Goal: Transaction & Acquisition: Purchase product/service

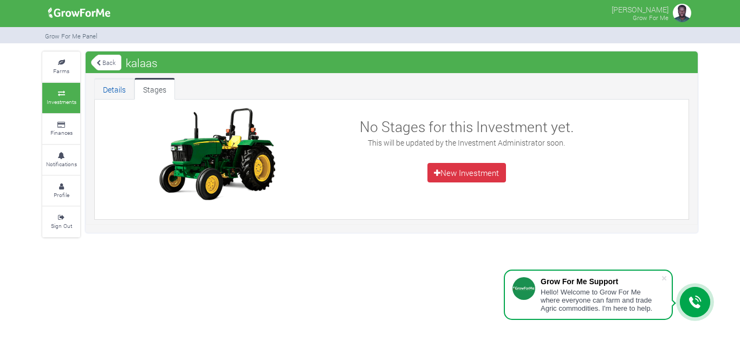
click at [116, 97] on link "Details" at bounding box center [114, 89] width 40 height 22
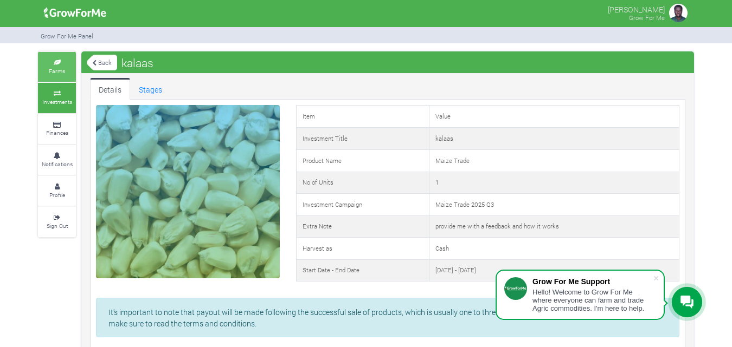
click at [68, 63] on icon at bounding box center [57, 62] width 33 height 5
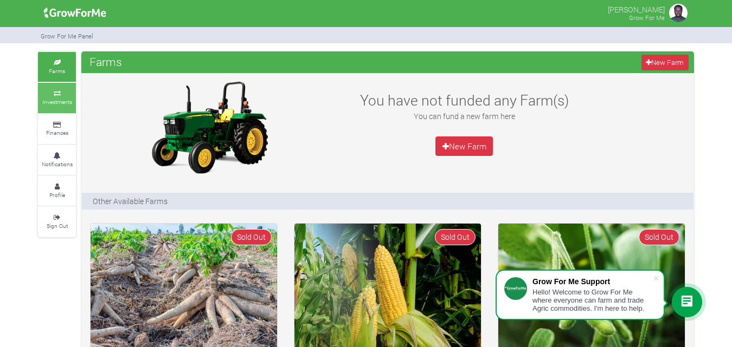
click at [63, 104] on small "Investments" at bounding box center [57, 102] width 30 height 8
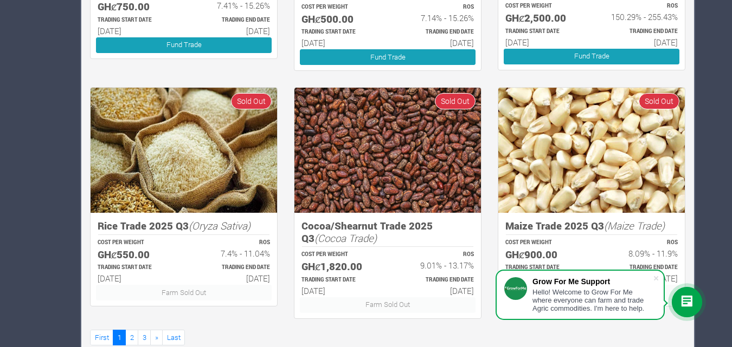
scroll to position [732, 0]
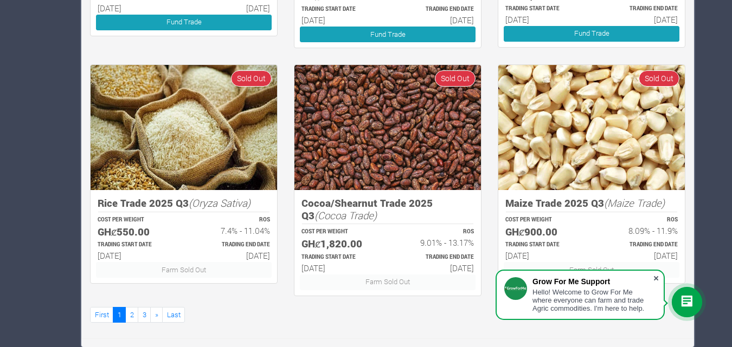
click at [657, 279] on span at bounding box center [655, 278] width 11 height 11
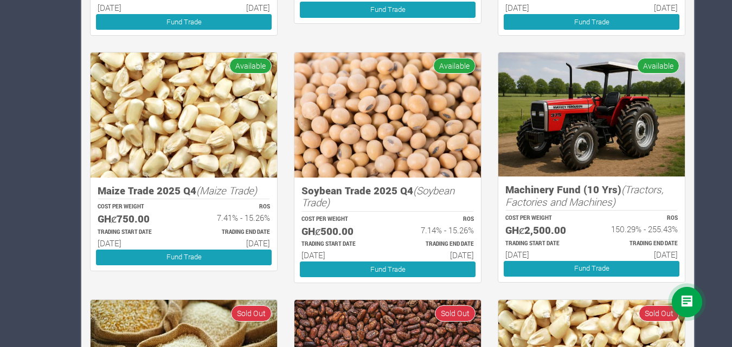
scroll to position [500, 0]
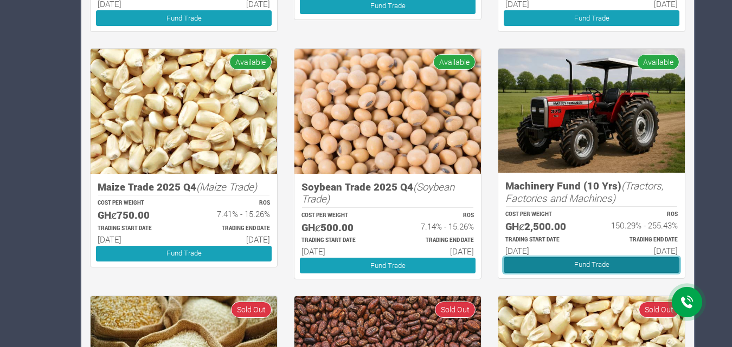
click at [602, 268] on link "Fund Trade" at bounding box center [592, 265] width 176 height 16
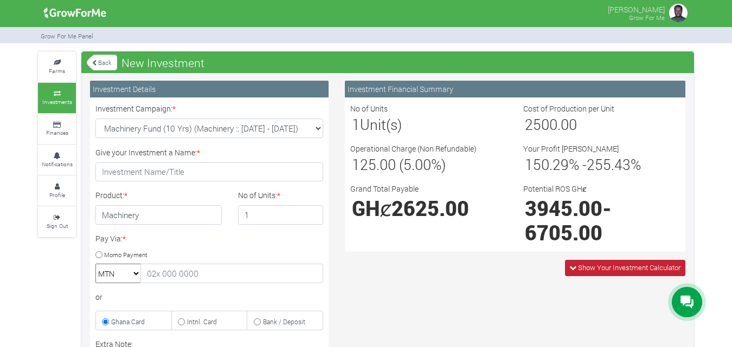
drag, startPoint x: 0, startPoint y: 0, endPoint x: 602, endPoint y: 268, distance: 658.8
click at [602, 268] on span "Show Your Investment Calculator" at bounding box center [629, 268] width 102 height 10
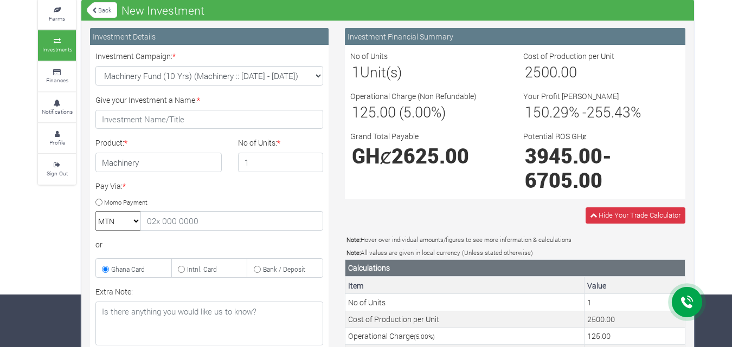
scroll to position [44, 0]
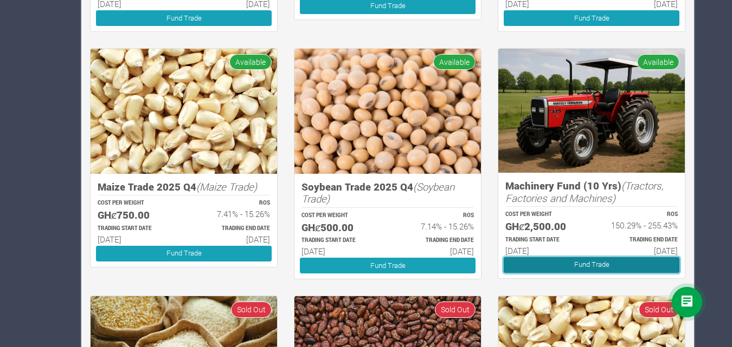
click at [527, 270] on link "Fund Trade" at bounding box center [592, 265] width 176 height 16
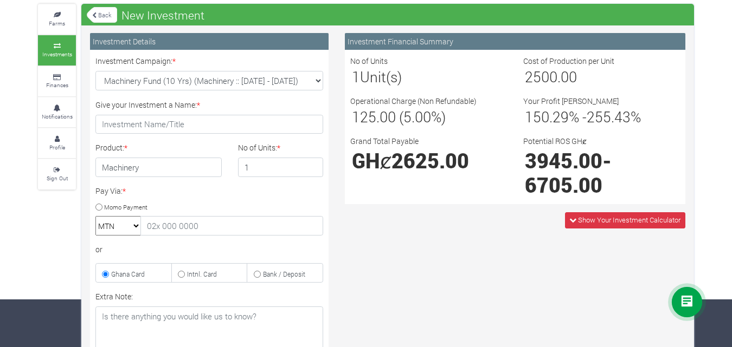
scroll to position [37, 0]
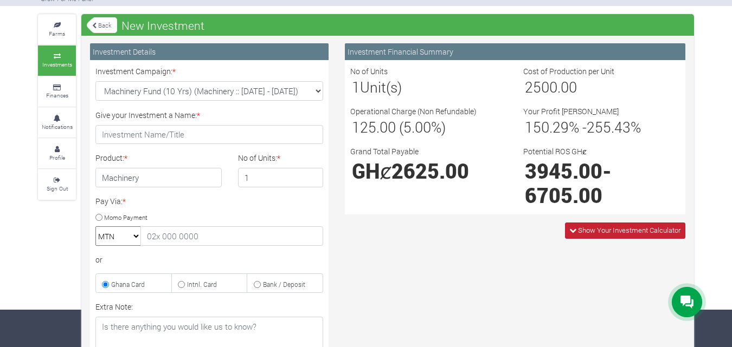
click at [633, 228] on span "Show Your Investment Calculator" at bounding box center [629, 231] width 102 height 10
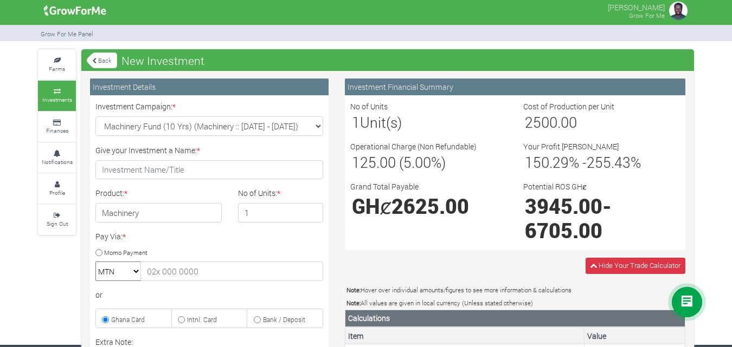
scroll to position [0, 0]
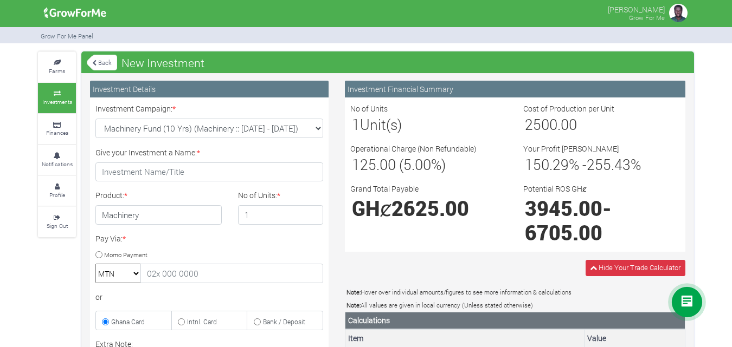
click at [107, 69] on link "Back" at bounding box center [102, 63] width 30 height 18
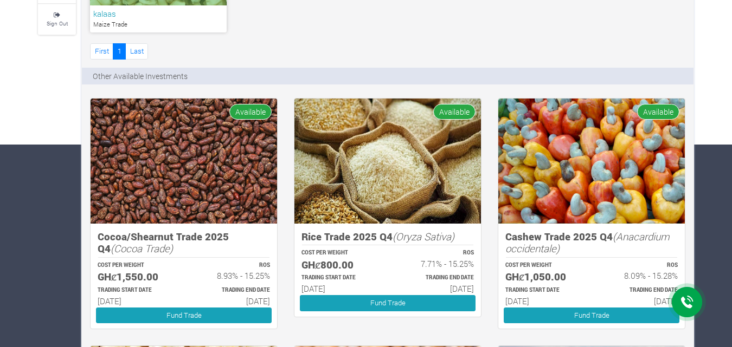
scroll to position [204, 0]
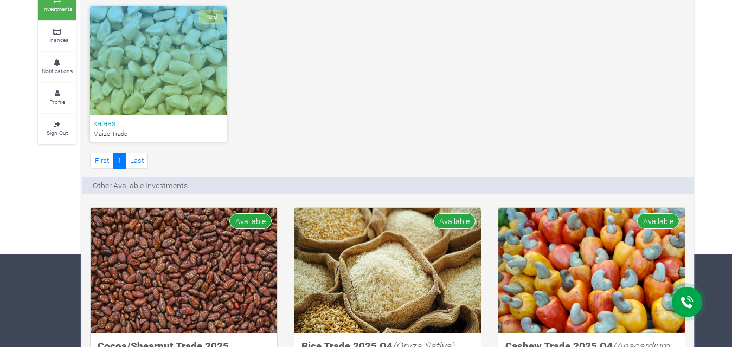
scroll to position [23, 0]
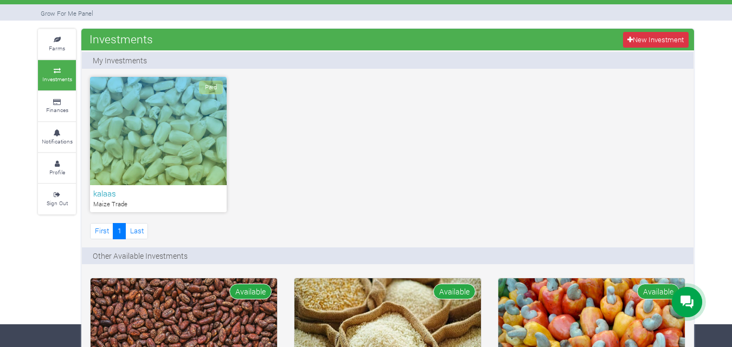
click at [179, 132] on div "Paid" at bounding box center [158, 131] width 137 height 108
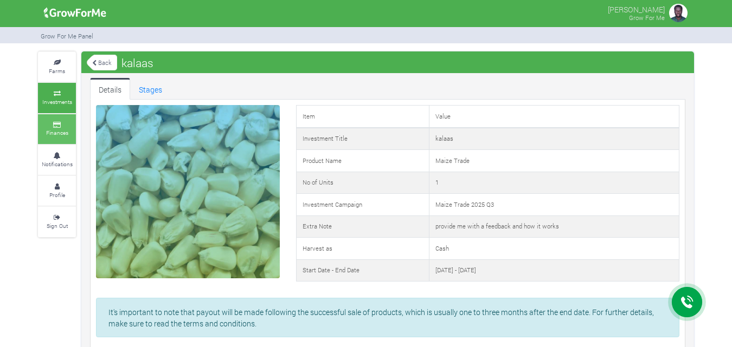
click at [62, 136] on small "Finances" at bounding box center [57, 133] width 22 height 8
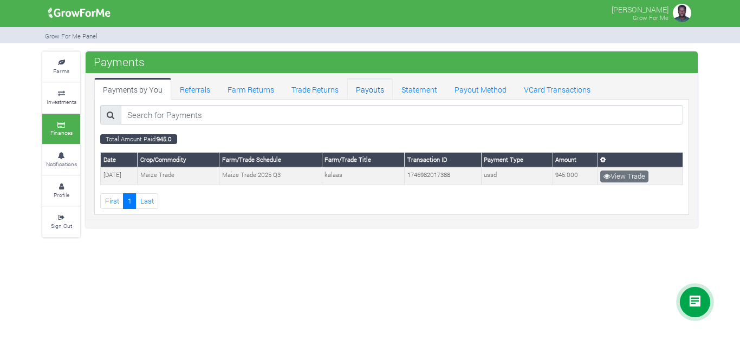
click at [377, 91] on link "Payouts" at bounding box center [370, 89] width 46 height 22
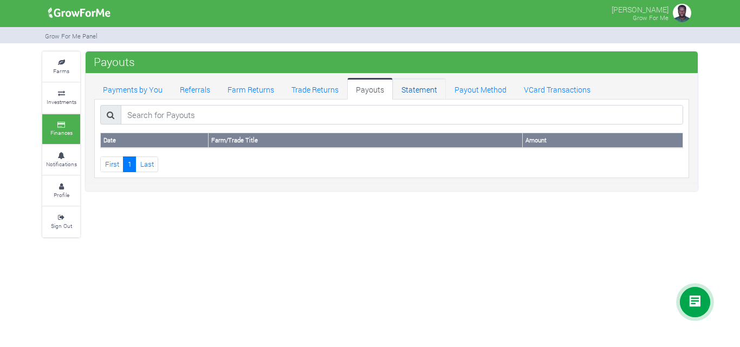
click at [437, 89] on link "Statement" at bounding box center [419, 89] width 53 height 22
click at [461, 93] on link "Payout Method" at bounding box center [480, 89] width 69 height 22
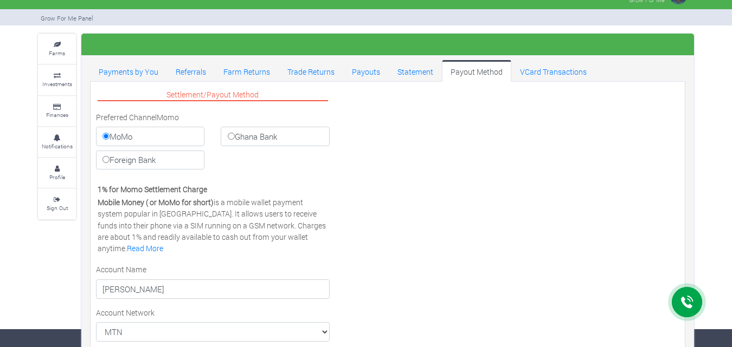
scroll to position [17, 0]
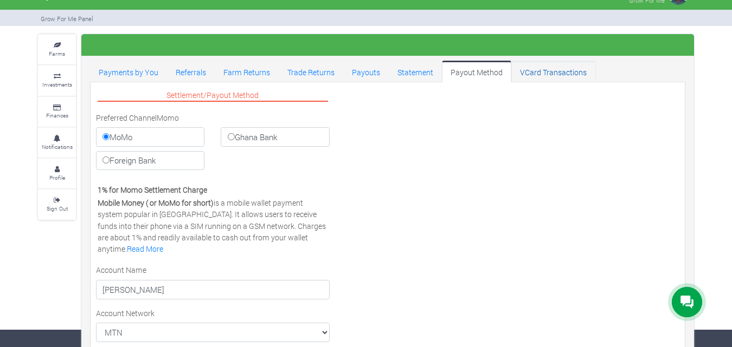
click at [562, 69] on link "VCard Transactions" at bounding box center [553, 72] width 84 height 22
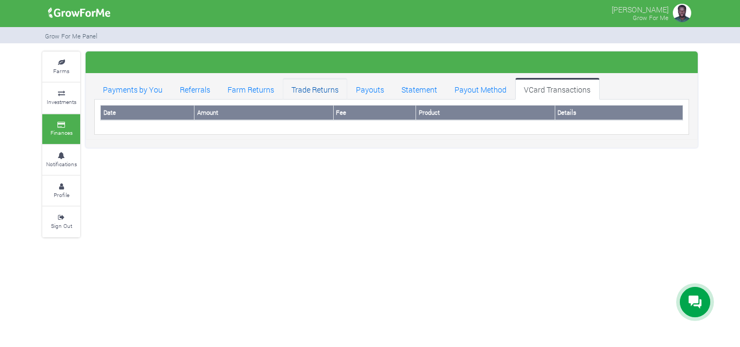
click at [327, 91] on link "Trade Returns" at bounding box center [315, 89] width 65 height 22
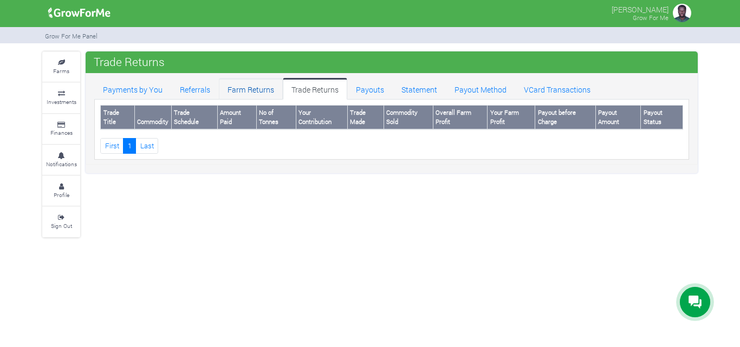
click at [270, 87] on link "Farm Returns" at bounding box center [251, 89] width 64 height 22
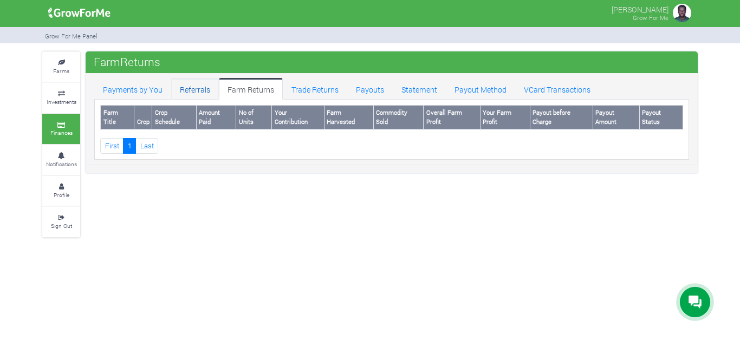
click at [198, 88] on link "Referrals" at bounding box center [195, 89] width 48 height 22
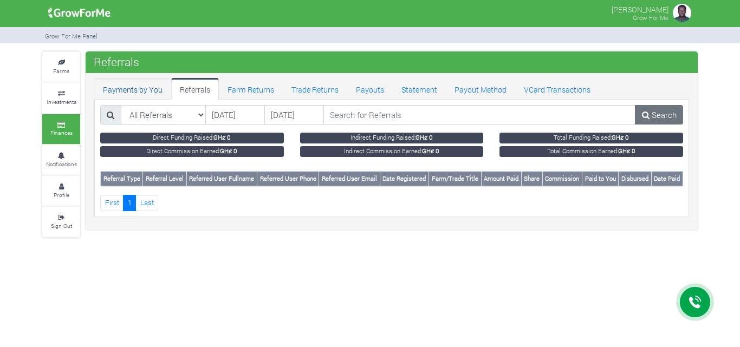
click at [154, 91] on link "Payments by You" at bounding box center [132, 89] width 77 height 22
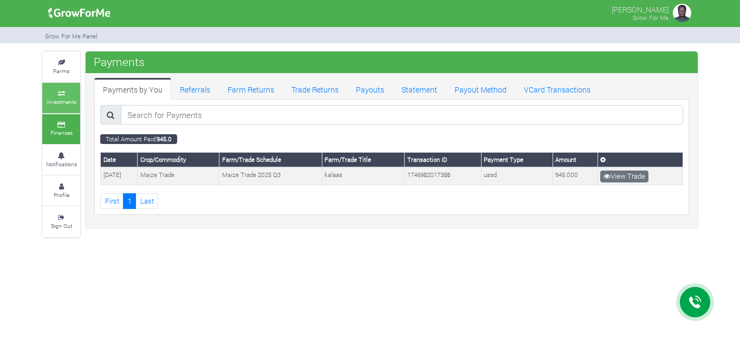
click at [72, 98] on link "Investments" at bounding box center [61, 98] width 38 height 30
